Goal: Information Seeking & Learning: Check status

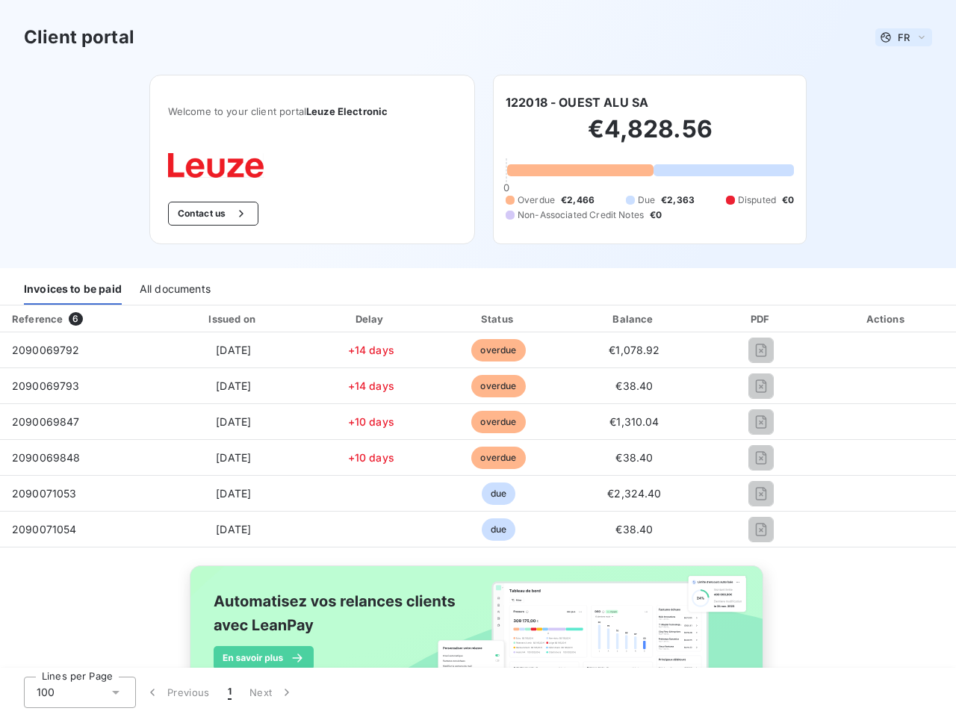
click at [897, 37] on span "FR" at bounding box center [903, 37] width 12 height 12
click at [205, 214] on button "Contact us" at bounding box center [213, 214] width 90 height 24
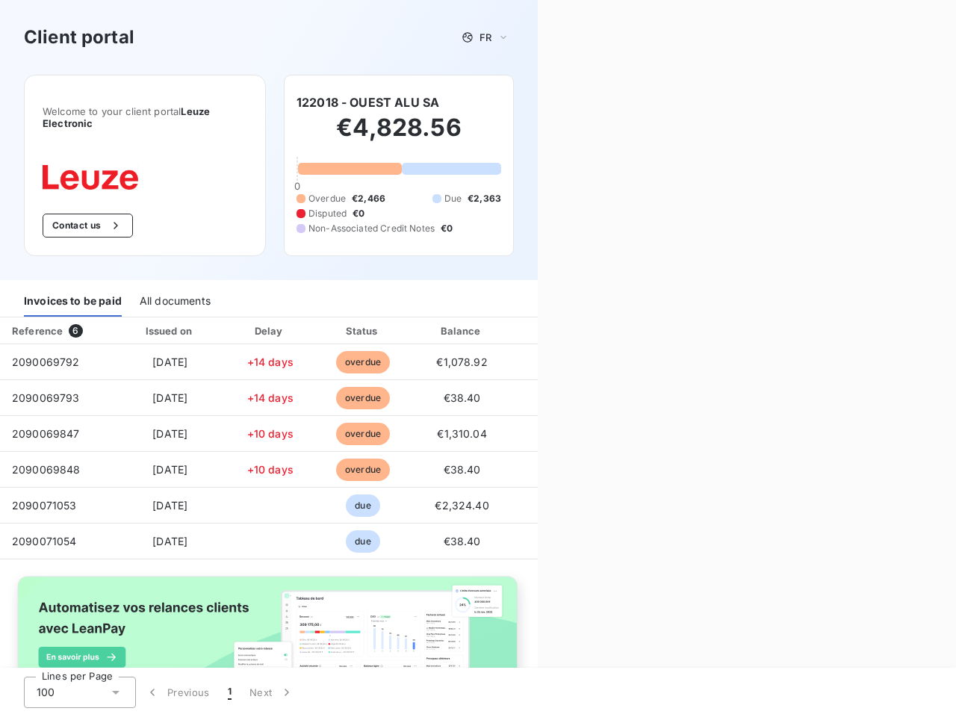
click at [570, 102] on div "Contact us Fill out the form below, and a member of our team will get back to y…" at bounding box center [747, 358] width 418 height 717
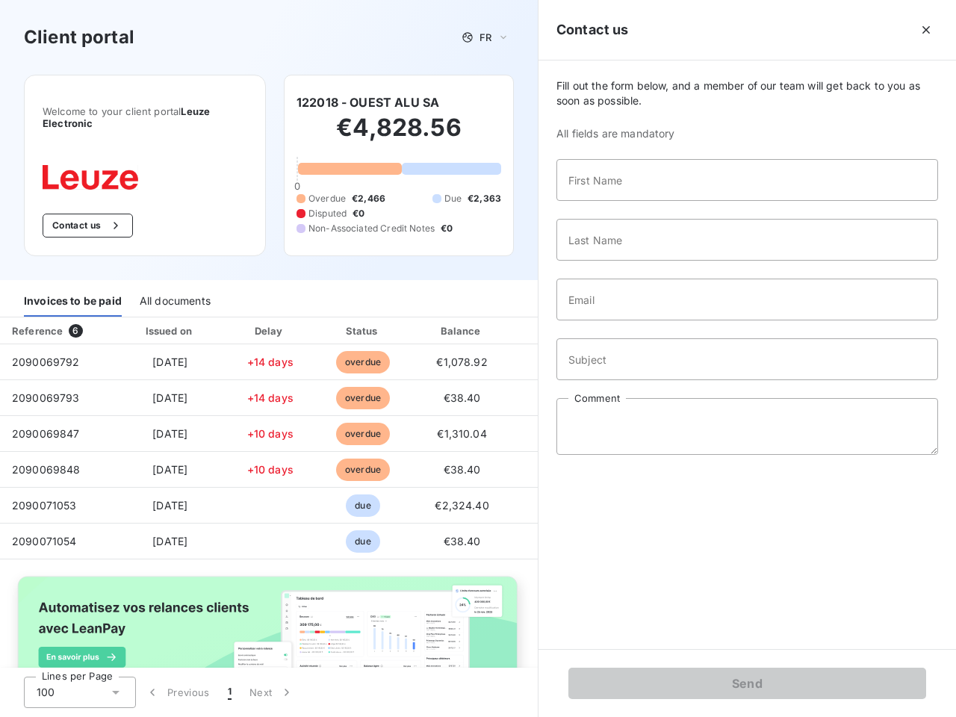
click at [72, 289] on div "Invoices to be paid" at bounding box center [73, 300] width 98 height 31
click at [174, 289] on div "All documents" at bounding box center [175, 300] width 71 height 31
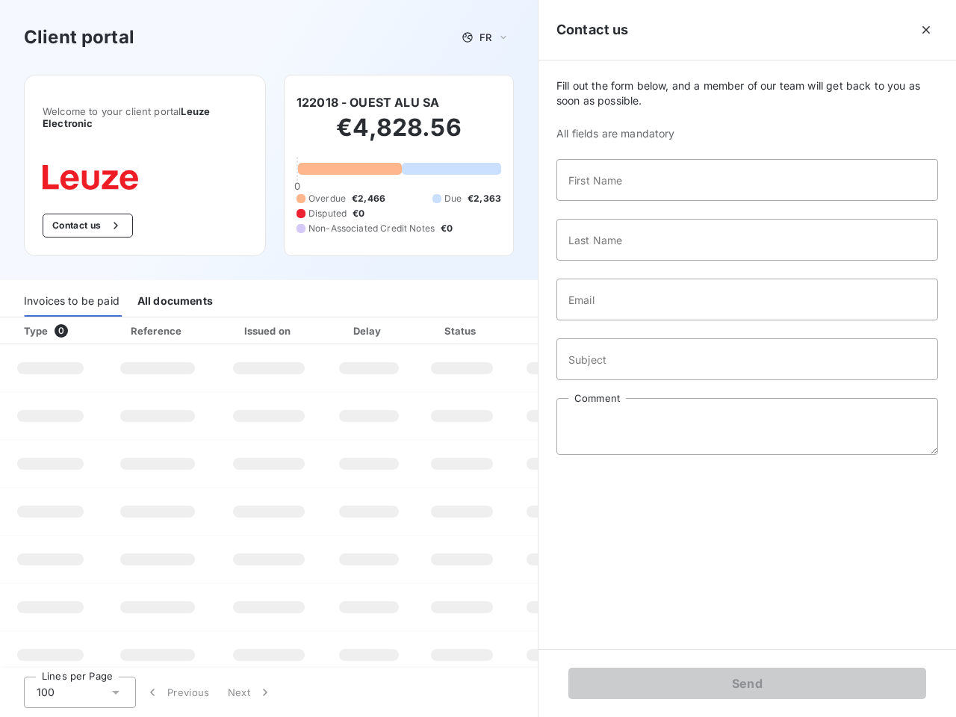
click at [78, 319] on th "Type 0" at bounding box center [50, 330] width 101 height 27
click at [230, 319] on th "Issued on" at bounding box center [268, 330] width 109 height 27
click at [365, 319] on th "Delay" at bounding box center [368, 330] width 91 height 27
click at [491, 319] on th "Status" at bounding box center [461, 330] width 95 height 27
click at [625, 319] on input "Email" at bounding box center [747, 300] width 382 height 42
